Goal: Check status: Check status

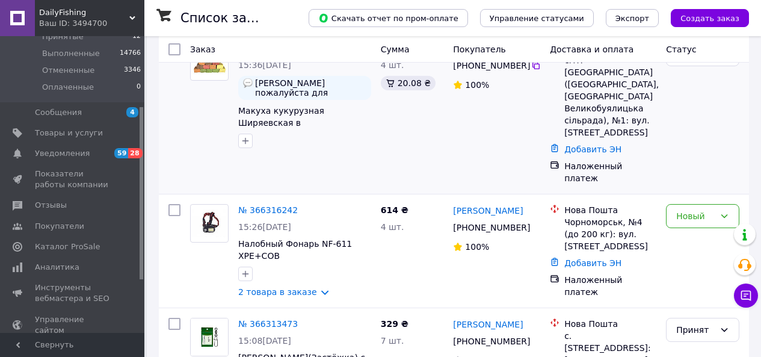
scroll to position [120, 0]
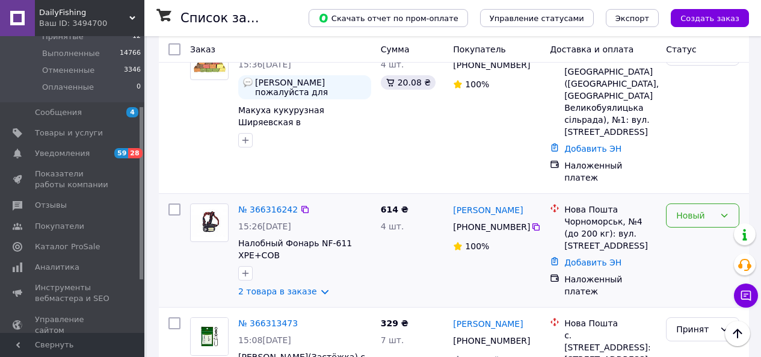
click at [726, 211] on icon at bounding box center [725, 216] width 10 height 10
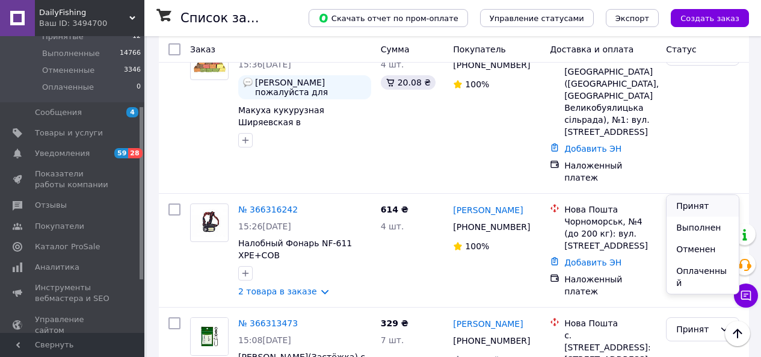
click at [698, 203] on li "Принят" at bounding box center [703, 206] width 72 height 22
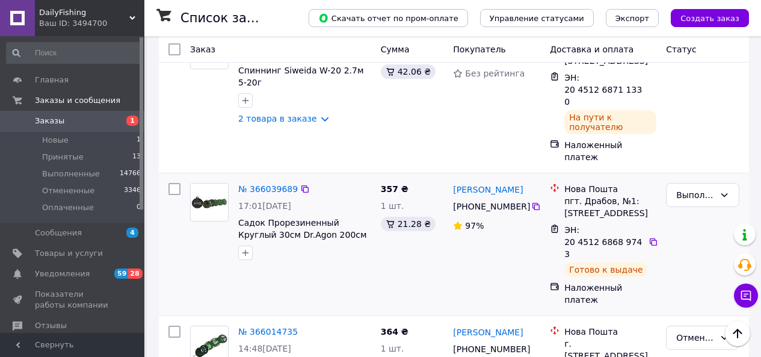
scroll to position [2254, 0]
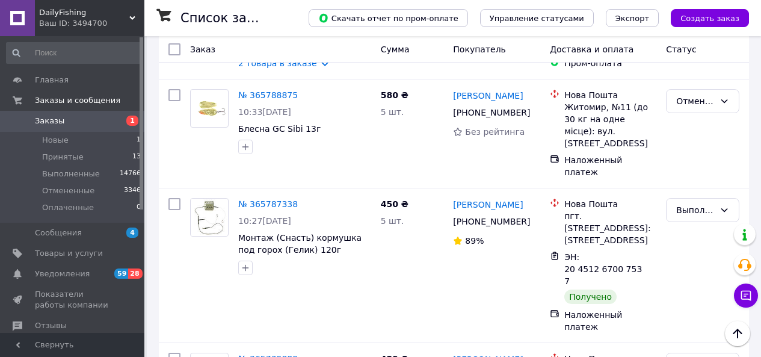
scroll to position [1805, 0]
